Goal: Task Accomplishment & Management: Use online tool/utility

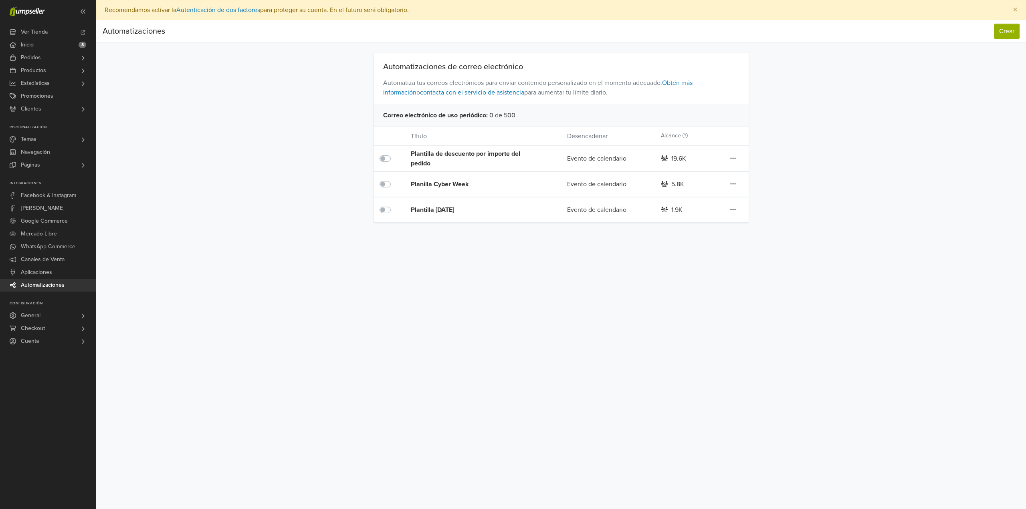
click at [446, 157] on div "Plantilla de descuento por importe del pedido" at bounding box center [473, 158] width 125 height 19
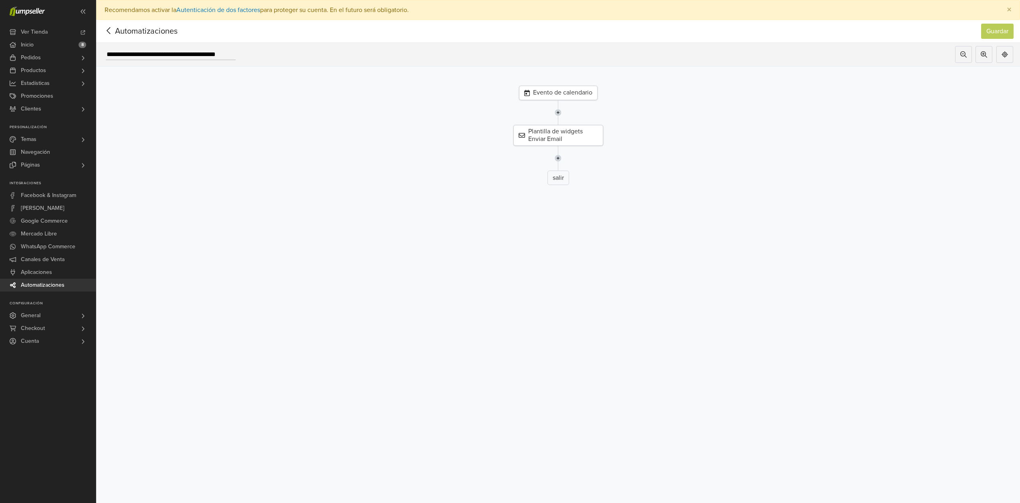
click at [582, 91] on div "Evento de calendario" at bounding box center [558, 93] width 79 height 14
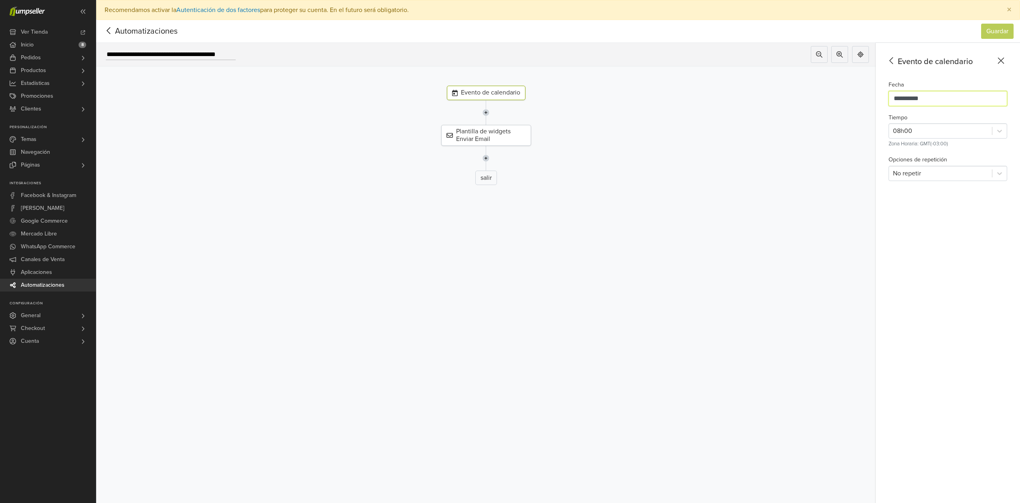
click at [926, 102] on input "**********" at bounding box center [948, 98] width 119 height 15
click at [913, 165] on div "8" at bounding box center [912, 165] width 14 height 16
type input "**********"
click at [915, 132] on div at bounding box center [940, 130] width 95 height 11
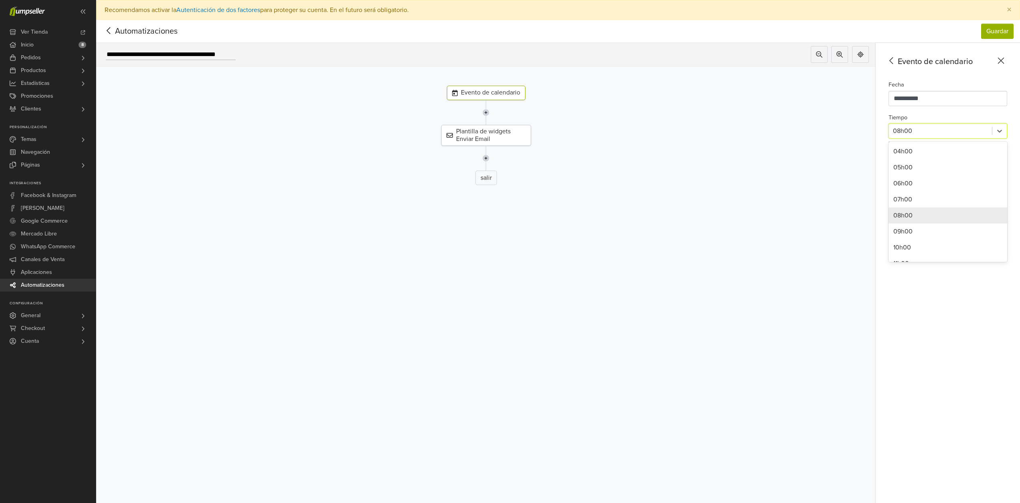
scroll to position [71, 0]
click at [921, 238] on div "10h00" at bounding box center [948, 241] width 119 height 16
click at [992, 30] on button "Guardar" at bounding box center [997, 31] width 32 height 15
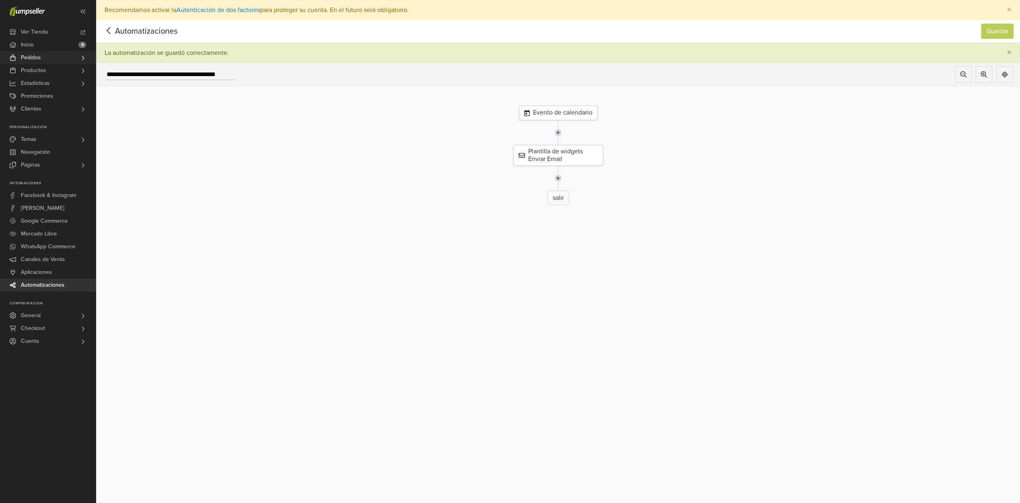
click at [51, 57] on link "Pedidos" at bounding box center [48, 57] width 96 height 13
click at [50, 70] on span "Todos los Pedidos" at bounding box center [44, 69] width 45 height 10
